Goal: Transaction & Acquisition: Subscribe to service/newsletter

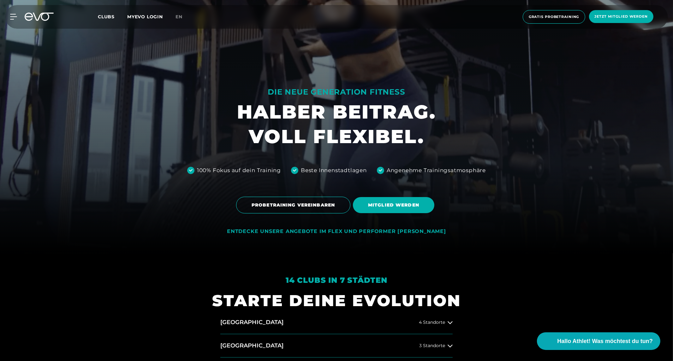
scroll to position [350, 0]
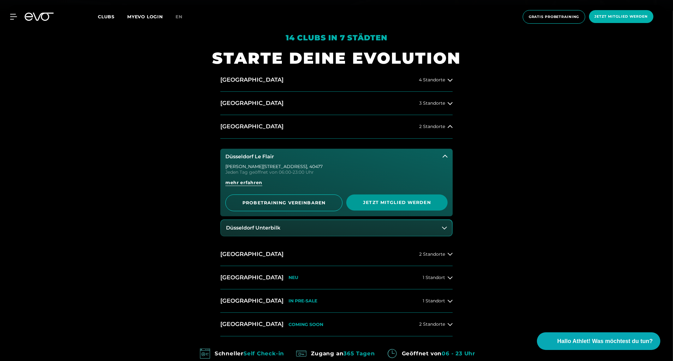
click at [393, 206] on span "Jetzt Mitglied werden" at bounding box center [396, 202] width 71 height 7
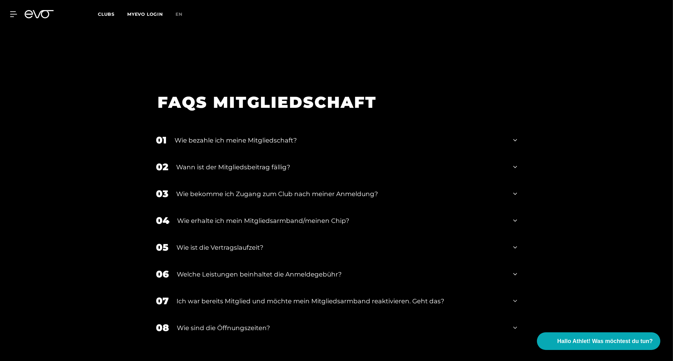
scroll to position [1102, 0]
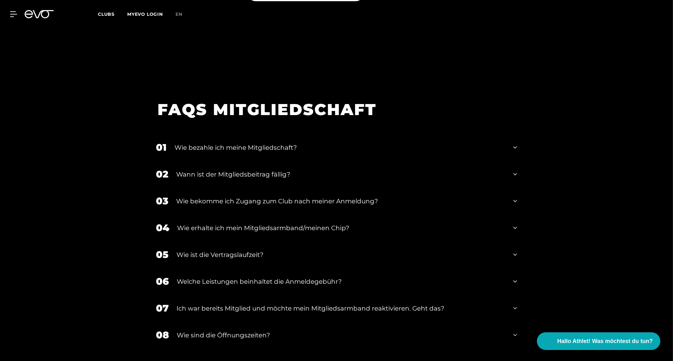
click at [37, 13] on icon at bounding box center [39, 14] width 29 height 8
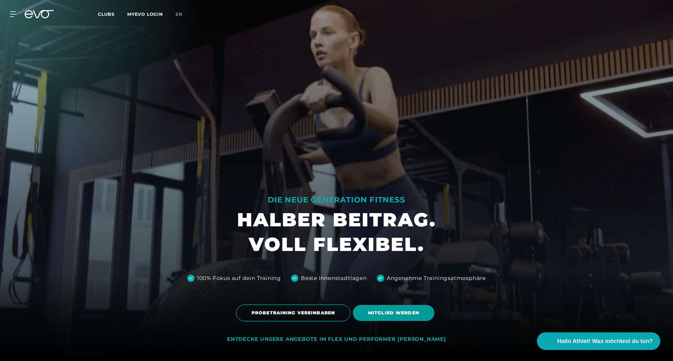
click at [403, 316] on span "MITGLIED WERDEN" at bounding box center [393, 313] width 51 height 7
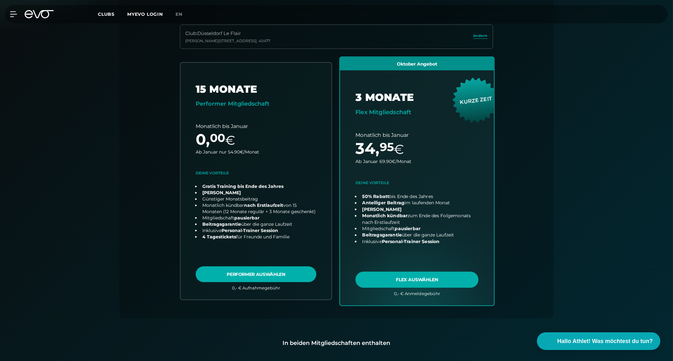
scroll to position [69, 0]
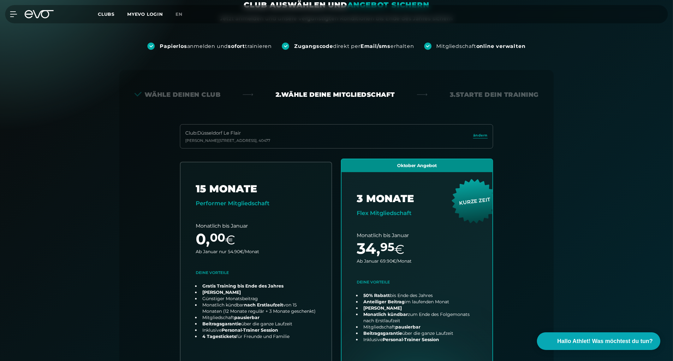
click at [191, 95] on div "Wähle deinen Club" at bounding box center [177, 94] width 86 height 9
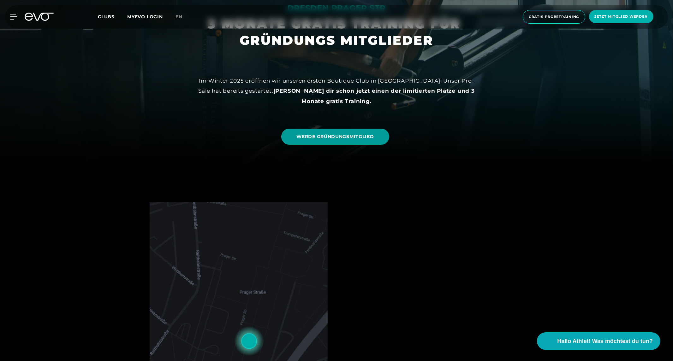
scroll to position [140, 0]
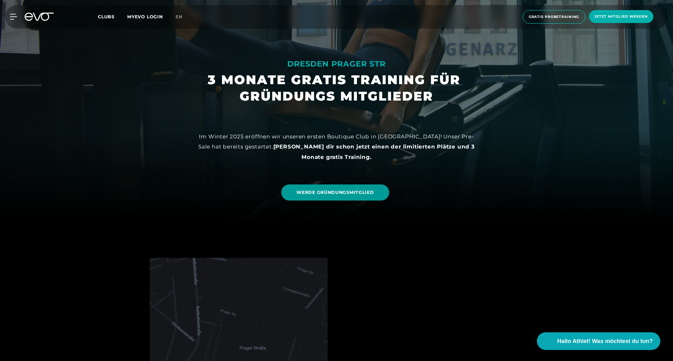
click at [322, 196] on link "WERDE GRÜNDUNGSMITGLIED" at bounding box center [335, 193] width 108 height 16
